Goal: Information Seeking & Learning: Learn about a topic

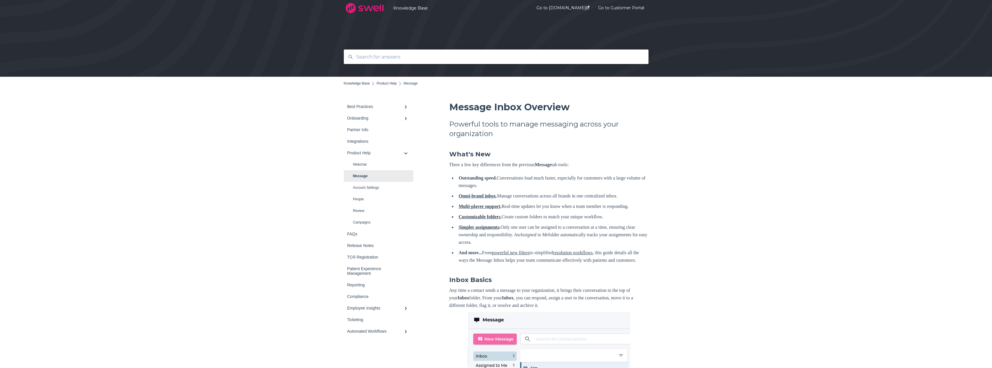
click at [363, 7] on img at bounding box center [365, 8] width 42 height 14
click at [383, 82] on span "Product Help" at bounding box center [387, 83] width 20 height 4
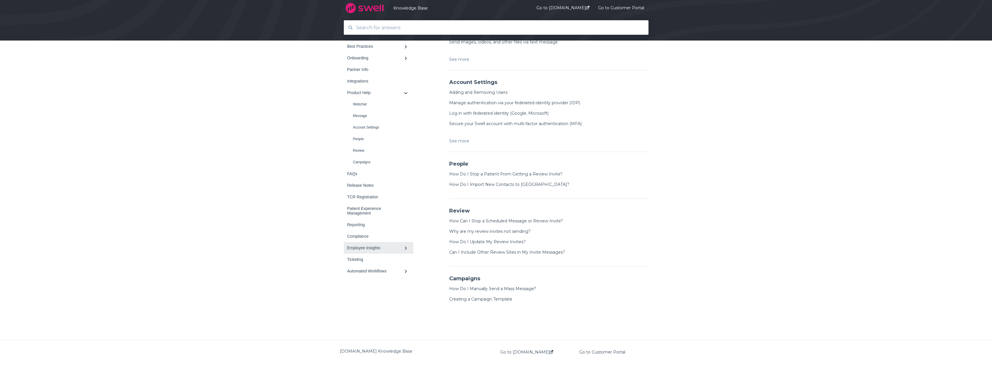
scroll to position [263, 0]
click at [529, 352] on link "Go to swellcx.com" at bounding box center [526, 352] width 53 height 5
